Goal: Task Accomplishment & Management: Use online tool/utility

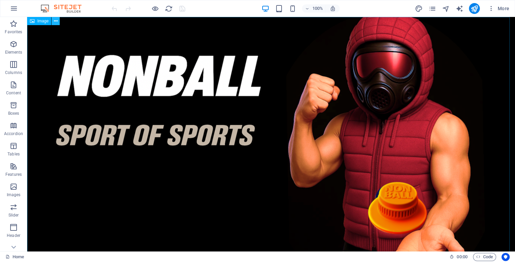
click at [57, 21] on icon at bounding box center [56, 21] width 4 height 7
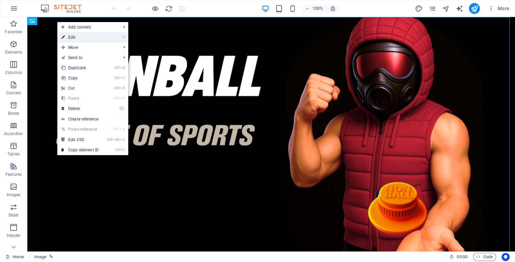
click at [81, 37] on link "⏎ Edit" at bounding box center [79, 37] width 45 height 10
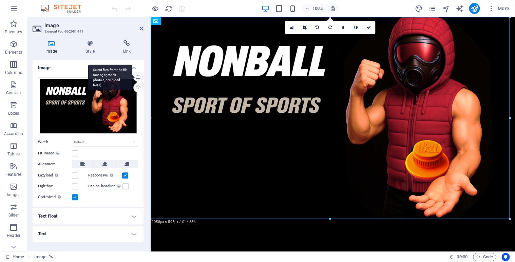
click at [139, 76] on div "Select files from the file manager, stock photos, or upload file(s)" at bounding box center [137, 77] width 10 height 10
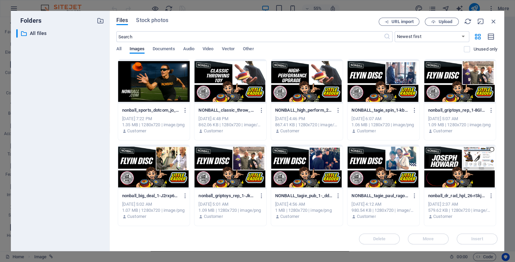
click at [497, 76] on div "Files Stock photos URL import Upload ​ Newest first Oldest first Name (A-Z) Nam…" at bounding box center [307, 131] width 395 height 240
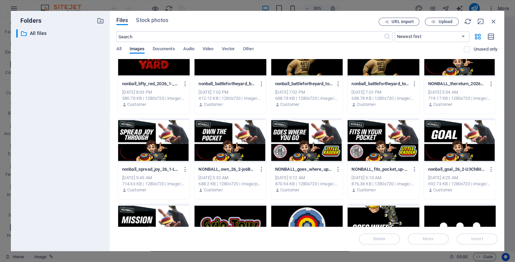
scroll to position [281, 0]
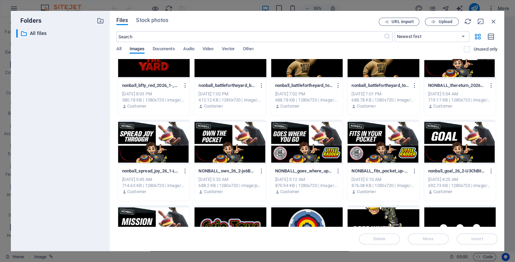
click at [352, 125] on div at bounding box center [383, 142] width 72 height 44
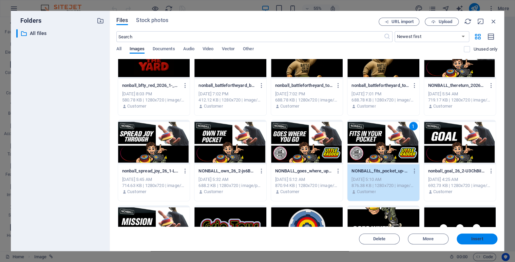
click at [479, 242] on button "Insert" at bounding box center [477, 238] width 41 height 11
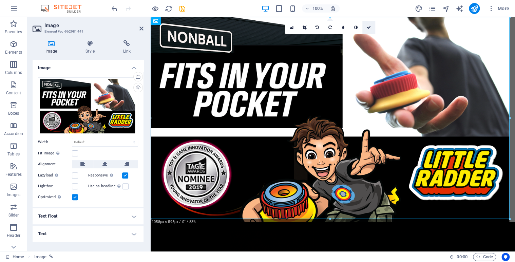
click at [371, 27] on icon at bounding box center [369, 27] width 4 height 4
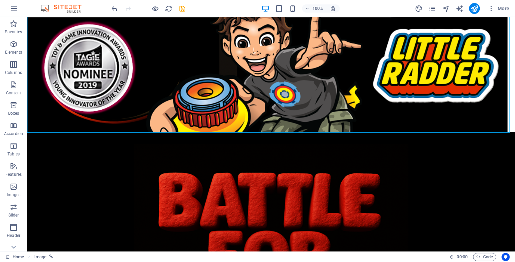
scroll to position [166, 0]
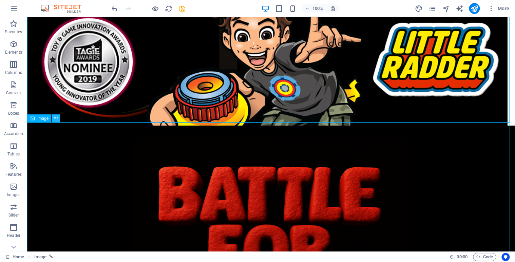
click at [56, 120] on icon at bounding box center [56, 118] width 4 height 7
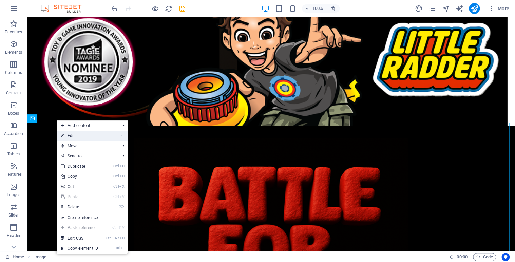
click at [72, 135] on link "⏎ Edit" at bounding box center [79, 136] width 45 height 10
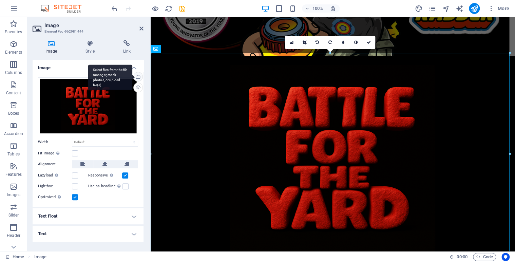
click at [138, 76] on div "Select files from the file manager, stock photos, or upload file(s)" at bounding box center [137, 77] width 10 height 10
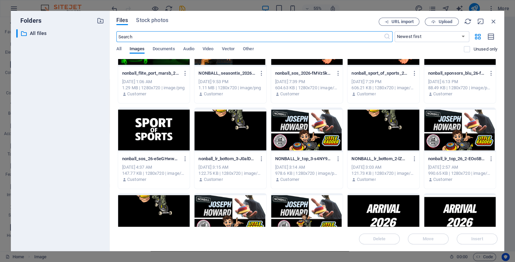
scroll to position [885, 0]
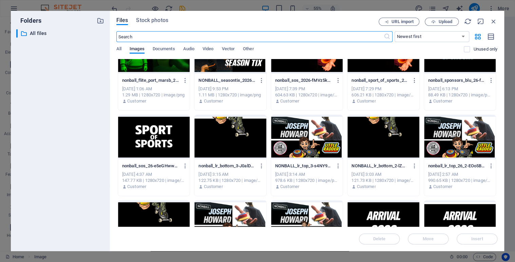
click at [227, 133] on div at bounding box center [230, 137] width 72 height 44
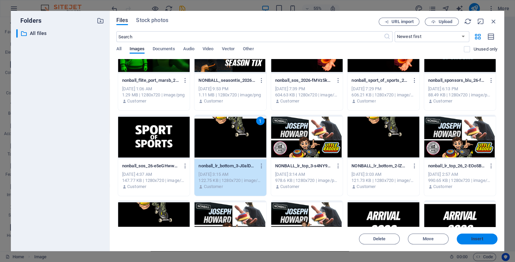
click at [473, 238] on span "Insert" at bounding box center [477, 239] width 12 height 4
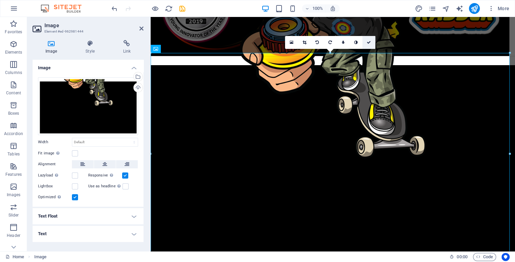
click at [370, 43] on icon at bounding box center [369, 42] width 4 height 4
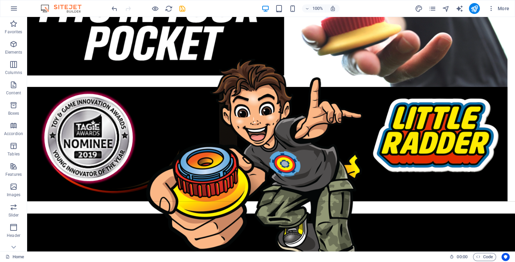
scroll to position [0, 0]
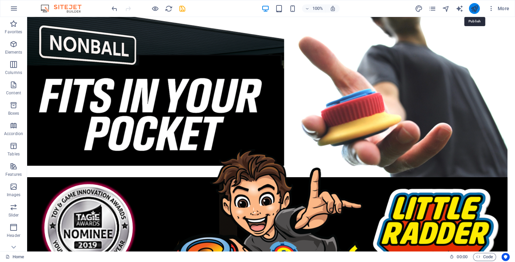
click at [474, 8] on icon "publish" at bounding box center [474, 9] width 8 height 8
click at [432, 9] on icon "pages" at bounding box center [432, 9] width 8 height 8
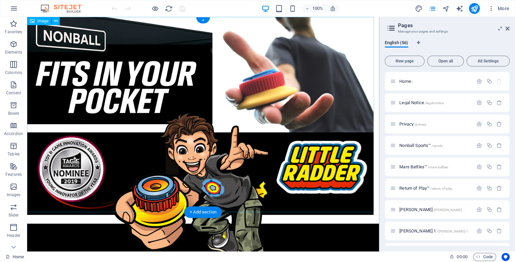
click at [185, 68] on figure at bounding box center [203, 116] width 352 height 198
click at [401, 79] on span "Home /" at bounding box center [406, 81] width 14 height 5
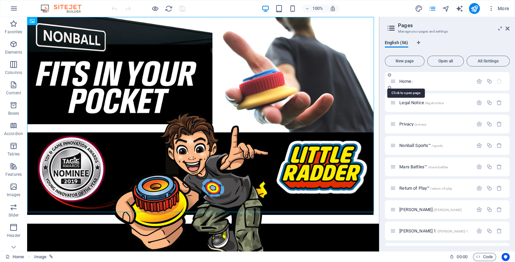
click at [401, 79] on span "Home /" at bounding box center [406, 81] width 14 height 5
click at [56, 21] on icon at bounding box center [56, 21] width 4 height 7
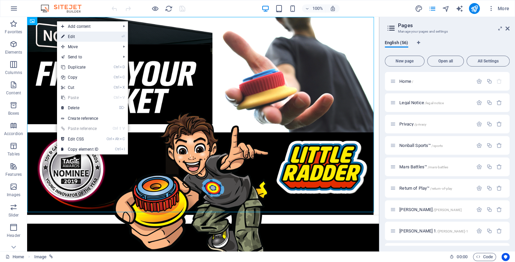
click at [71, 36] on link "⏎ Edit" at bounding box center [79, 37] width 45 height 10
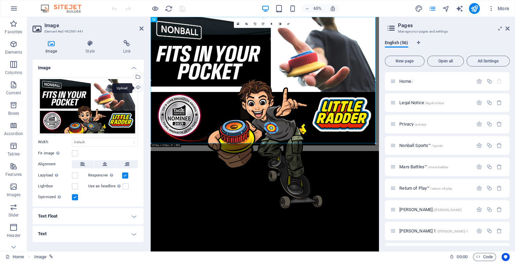
click at [138, 89] on div "Upload" at bounding box center [137, 88] width 10 height 10
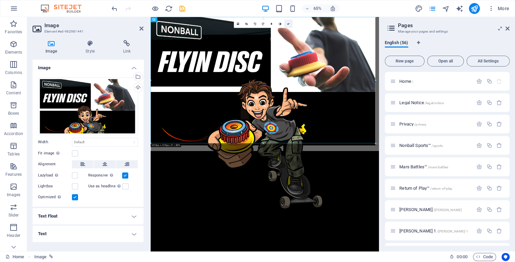
click at [289, 24] on icon at bounding box center [288, 23] width 3 height 3
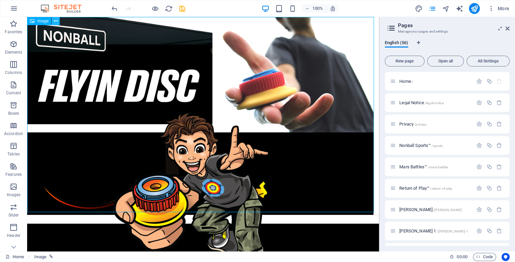
click at [57, 21] on icon at bounding box center [56, 21] width 4 height 7
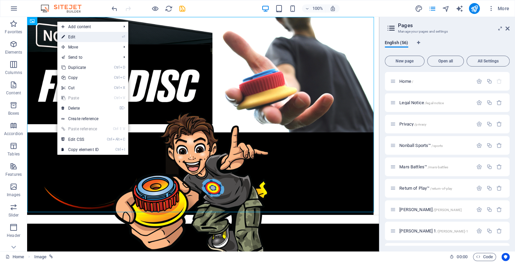
click at [73, 38] on link "⏎ Edit" at bounding box center [79, 37] width 45 height 10
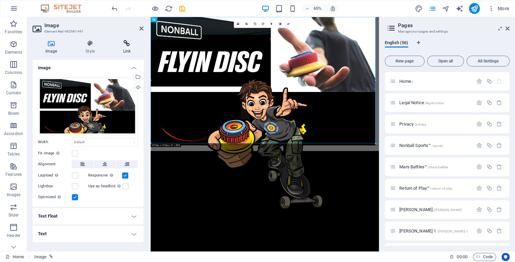
click at [130, 46] on icon at bounding box center [126, 43] width 33 height 7
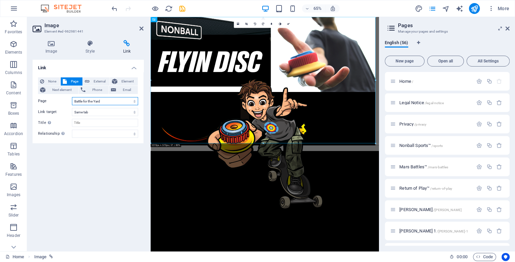
click at [133, 103] on select "Home Legal Notice Privacy Nonball Sports™ Mars Battles™ Return of Play™ [PERSON…" at bounding box center [105, 101] width 66 height 8
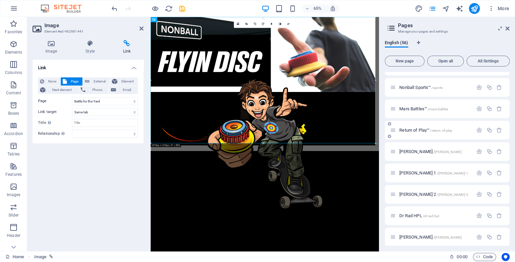
click at [409, 127] on div "Return of Play™ /return-of-play" at bounding box center [431, 130] width 83 height 8
click at [409, 131] on span "Return of Play™ /return-of-play" at bounding box center [425, 130] width 53 height 5
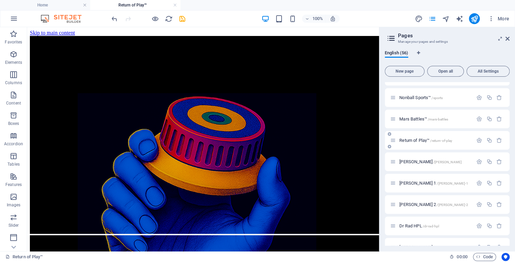
scroll to position [0, 0]
click at [422, 161] on span "[PERSON_NAME] /[PERSON_NAME]" at bounding box center [430, 161] width 62 height 5
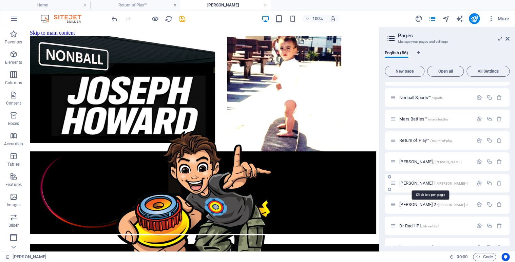
click at [413, 183] on span "[PERSON_NAME] 1 /[PERSON_NAME]-1" at bounding box center [433, 183] width 69 height 5
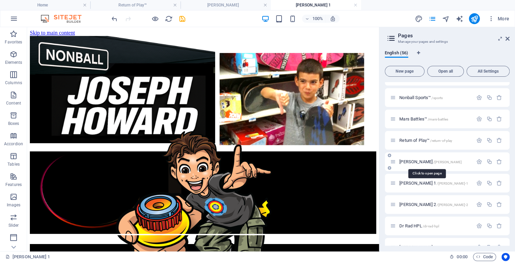
click at [414, 161] on span "[PERSON_NAME] /[PERSON_NAME]" at bounding box center [430, 161] width 62 height 5
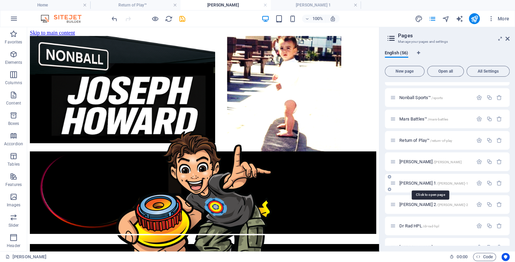
click at [411, 183] on span "[PERSON_NAME] 1 /[PERSON_NAME]-1" at bounding box center [433, 183] width 69 height 5
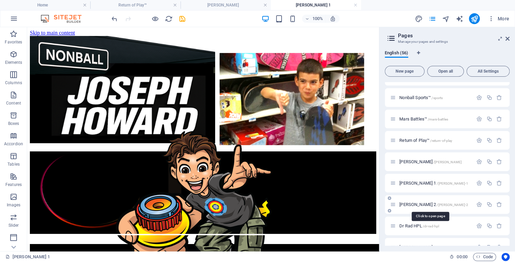
click at [410, 205] on span "[PERSON_NAME] 2 /[PERSON_NAME]-2" at bounding box center [433, 204] width 69 height 5
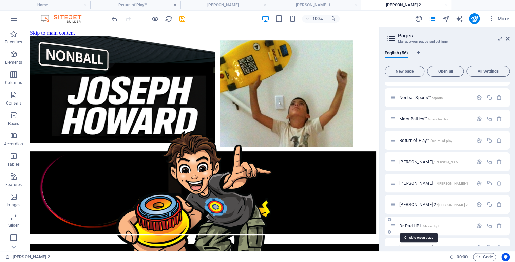
click at [411, 225] on span "Dr Rad HPL /dr-rad-hpl" at bounding box center [419, 225] width 40 height 5
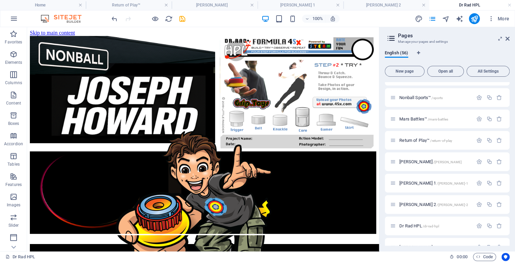
drag, startPoint x: 510, startPoint y: 101, endPoint x: 510, endPoint y: 78, distance: 23.1
click at [510, 78] on div "English (56) New page Open all All Settings Home / Legal Notice /legal-notice P…" at bounding box center [447, 148] width 136 height 206
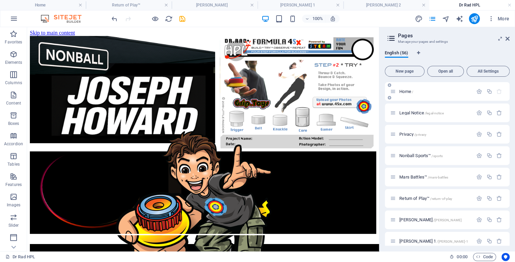
click at [406, 90] on span "Home /" at bounding box center [406, 91] width 14 height 5
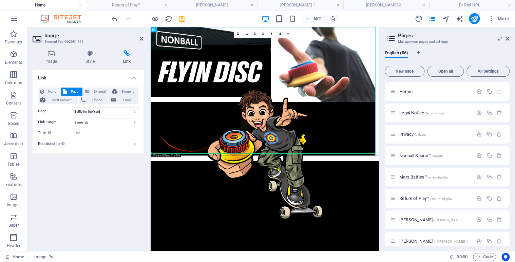
drag, startPoint x: 495, startPoint y: 131, endPoint x: 495, endPoint y: 240, distance: 108.6
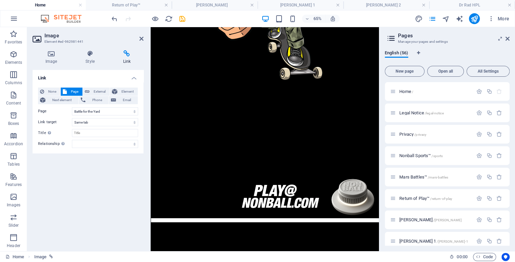
scroll to position [219, 0]
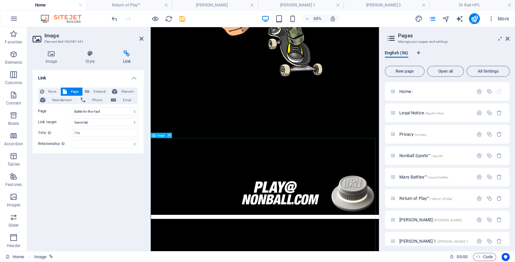
click at [169, 137] on icon at bounding box center [169, 135] width 2 height 5
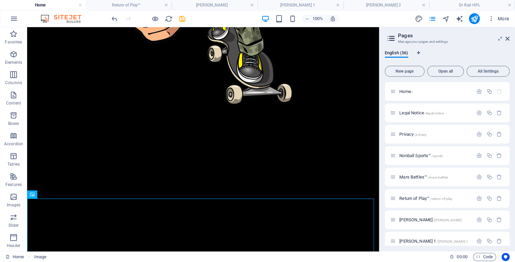
scroll to position [361, 0]
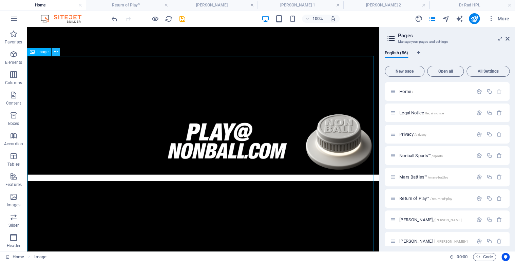
click at [56, 53] on icon at bounding box center [56, 52] width 4 height 7
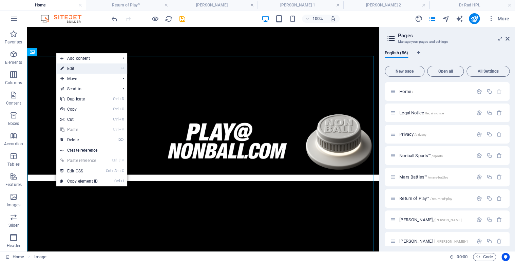
click at [71, 70] on link "⏎ Edit" at bounding box center [78, 68] width 45 height 10
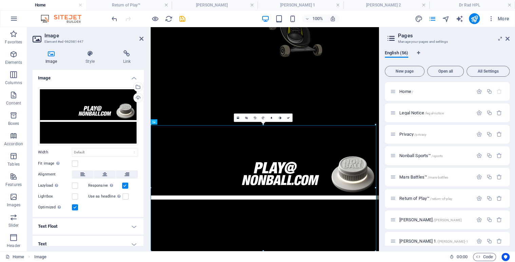
scroll to position [239, 0]
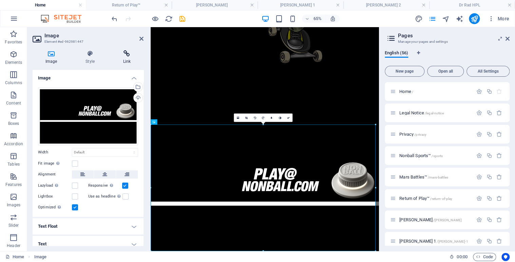
click at [127, 53] on icon at bounding box center [126, 53] width 33 height 7
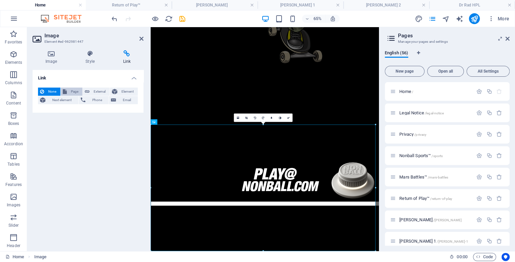
click at [71, 92] on span "Page" at bounding box center [75, 92] width 12 height 8
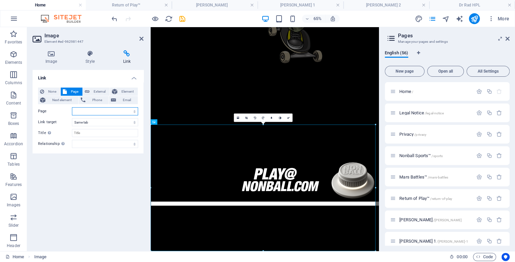
click at [132, 110] on select "Home Legal Notice Privacy Nonball Sports™ Mars Battles™ Return of Play™ [PERSON…" at bounding box center [105, 111] width 66 height 8
select select "6"
click at [72, 107] on select "Home Legal Notice Privacy Nonball Sports™ Mars Battles™ Return of Play™ [PERSON…" at bounding box center [105, 111] width 66 height 8
click at [290, 117] on link at bounding box center [288, 118] width 8 height 8
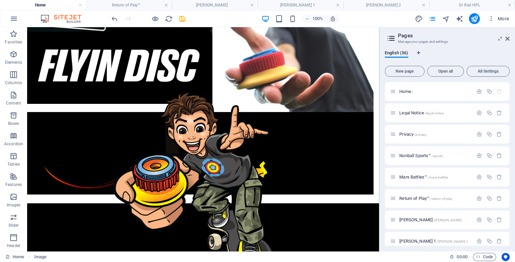
scroll to position [0, 0]
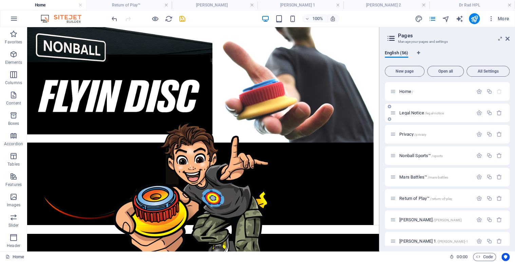
drag, startPoint x: 508, startPoint y: 94, endPoint x: 508, endPoint y: 108, distance: 13.9
click at [423, 155] on span "Nonball Sports™ /sports" at bounding box center [420, 155] width 43 height 5
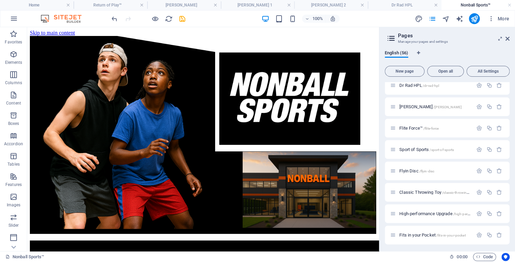
scroll to position [203, 0]
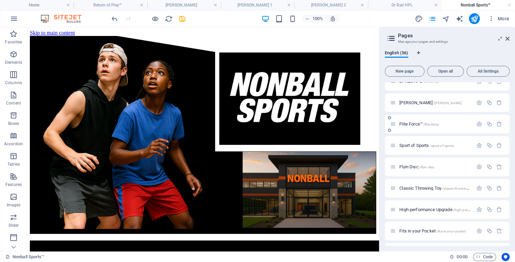
click at [415, 122] on span "Flite Force™ /flite-force" at bounding box center [418, 123] width 39 height 5
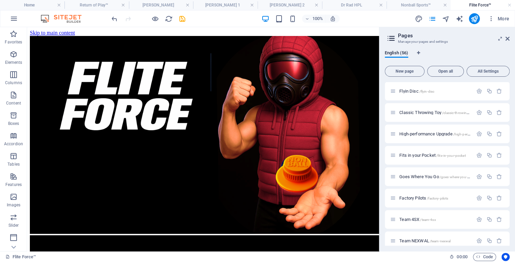
scroll to position [282, 0]
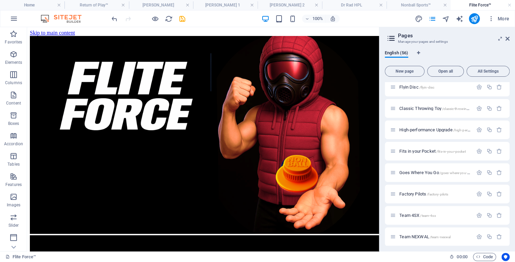
drag, startPoint x: 508, startPoint y: 130, endPoint x: 509, endPoint y: 114, distance: 16.7
click at [509, 114] on div "Home / Legal Notice /legal-notice Privacy /privacy Nonball Sports™ /sports Mars…" at bounding box center [447, 164] width 125 height 164
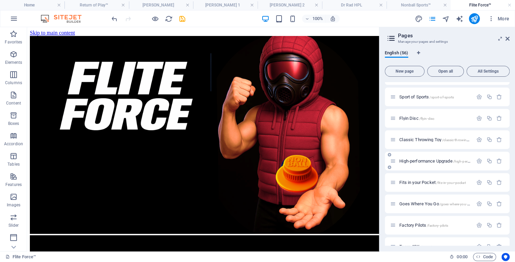
scroll to position [242, 0]
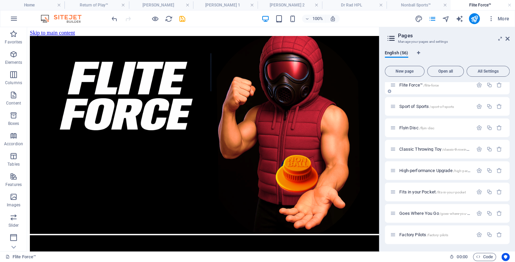
click at [413, 84] on span "Flite Force™ /flite-force" at bounding box center [418, 84] width 39 height 5
click at [416, 85] on span "Flite Force™ /flite-force" at bounding box center [418, 84] width 39 height 5
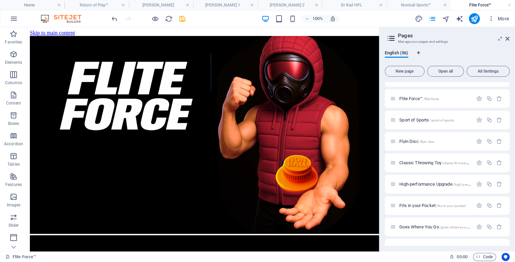
scroll to position [214, 0]
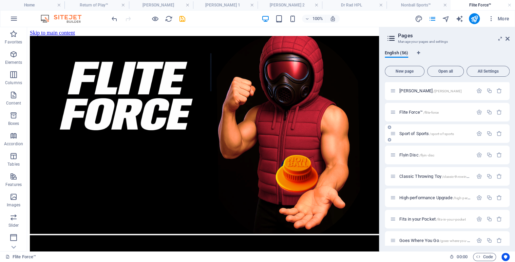
click at [403, 134] on span "Sport of Sports /sport-of-sports" at bounding box center [426, 133] width 55 height 5
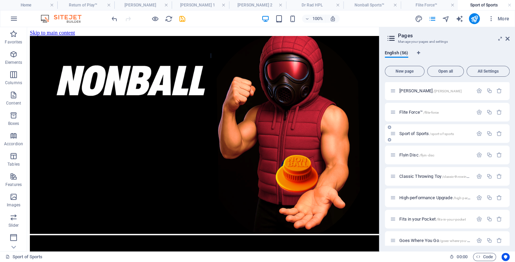
scroll to position [0, 0]
click at [421, 176] on span "Classic Throwing Toy /classic-throwing-toy" at bounding box center [436, 176] width 75 height 5
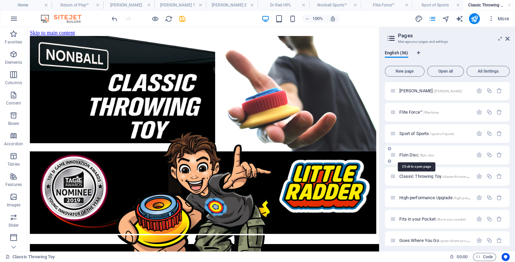
click at [409, 155] on span "Flyin Disc /flyin-disc" at bounding box center [416, 154] width 35 height 5
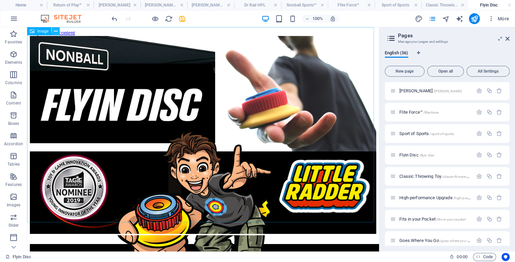
click at [56, 30] on icon at bounding box center [56, 31] width 4 height 7
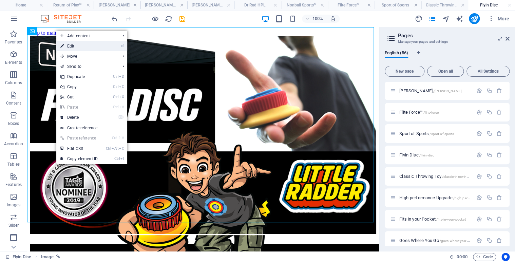
click at [75, 46] on link "⏎ Edit" at bounding box center [78, 46] width 45 height 10
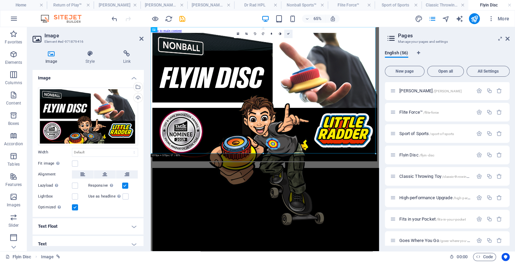
drag, startPoint x: 508, startPoint y: 118, endPoint x: 287, endPoint y: 33, distance: 237.0
click at [287, 33] on icon at bounding box center [288, 34] width 3 height 3
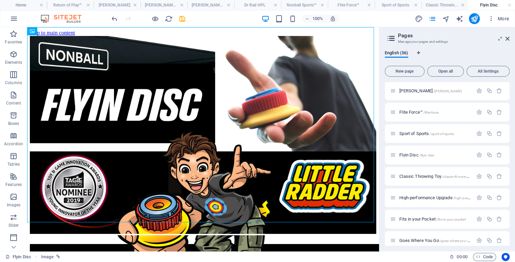
drag, startPoint x: 509, startPoint y: 115, endPoint x: 512, endPoint y: 72, distance: 43.2
click at [512, 72] on div "English (56) New page Open all All Settings Home / Legal Notice /legal-notice P…" at bounding box center [447, 148] width 136 height 206
click at [454, 89] on p "[PERSON_NAME] /[PERSON_NAME]" at bounding box center [435, 91] width 72 height 4
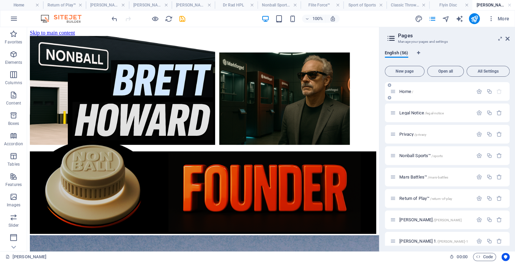
click at [407, 92] on span "Home /" at bounding box center [406, 91] width 14 height 5
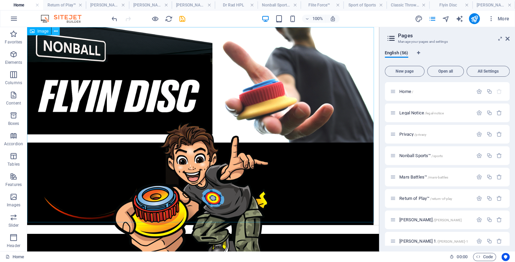
click at [55, 32] on icon at bounding box center [56, 31] width 4 height 7
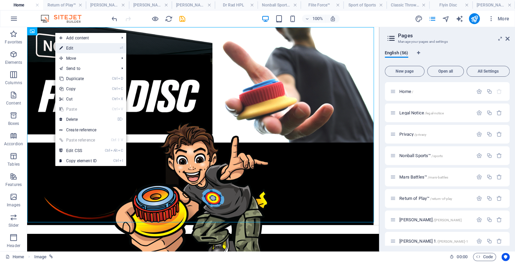
click at [69, 45] on link "⏎ Edit" at bounding box center [77, 48] width 45 height 10
select select "48"
select select
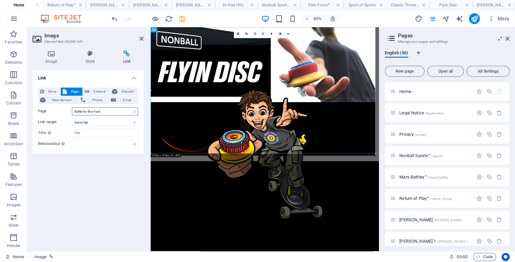
click at [133, 109] on select "Home Legal Notice Privacy Nonball Sports™ Mars Battles™ Return of Play™ [PERSON…" at bounding box center [105, 111] width 66 height 8
select select "13"
click at [72, 107] on select "Home Legal Notice Privacy Nonball Sports™ Mars Battles™ Return of Play™ [PERSON…" at bounding box center [105, 111] width 66 height 8
click at [289, 34] on icon at bounding box center [288, 34] width 3 height 3
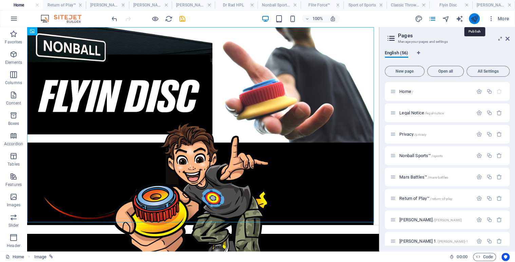
click at [475, 20] on icon "publish" at bounding box center [474, 19] width 8 height 8
